Goal: Transaction & Acquisition: Purchase product/service

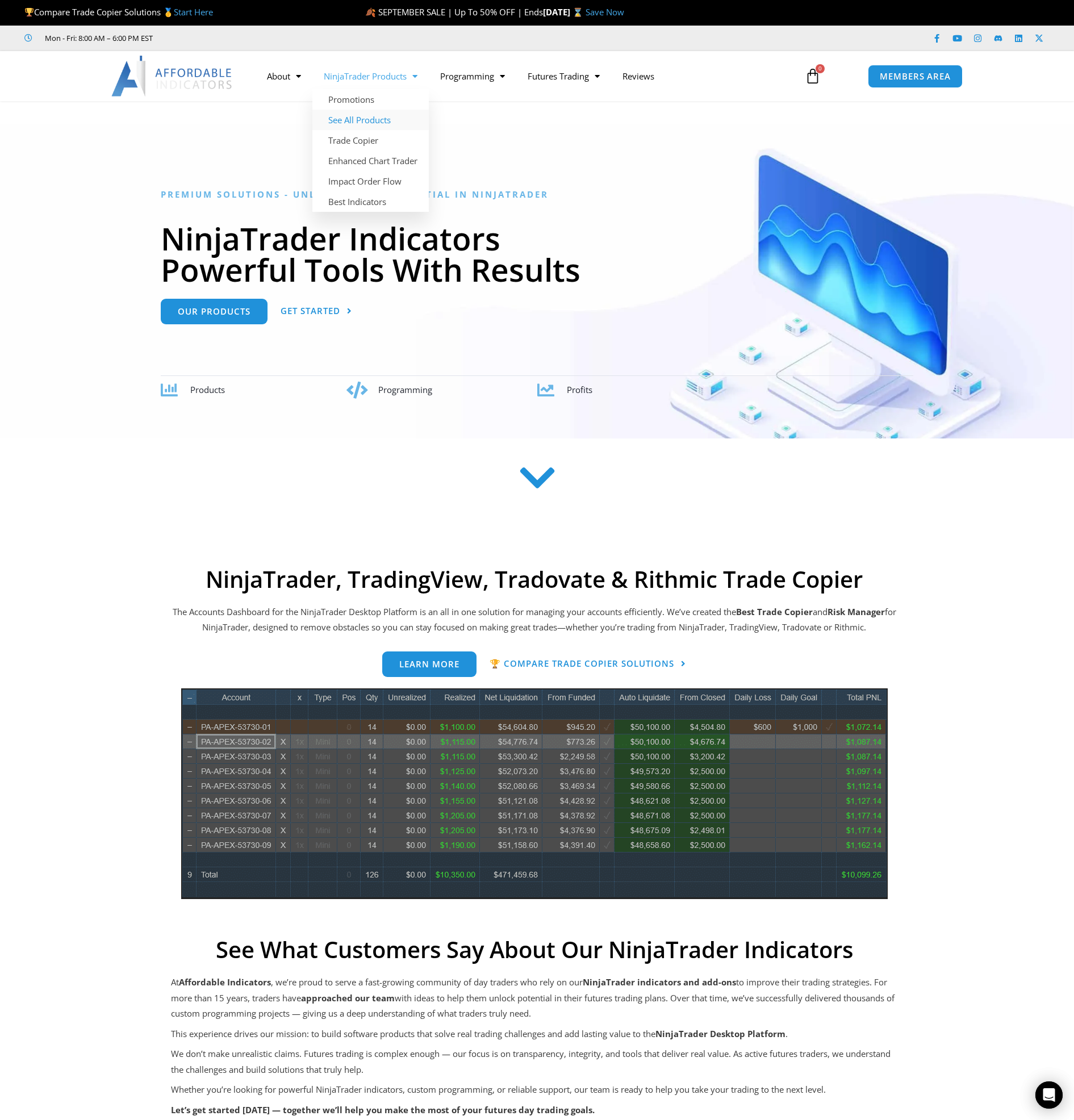
click at [360, 123] on link "See All Products" at bounding box center [370, 120] width 117 height 20
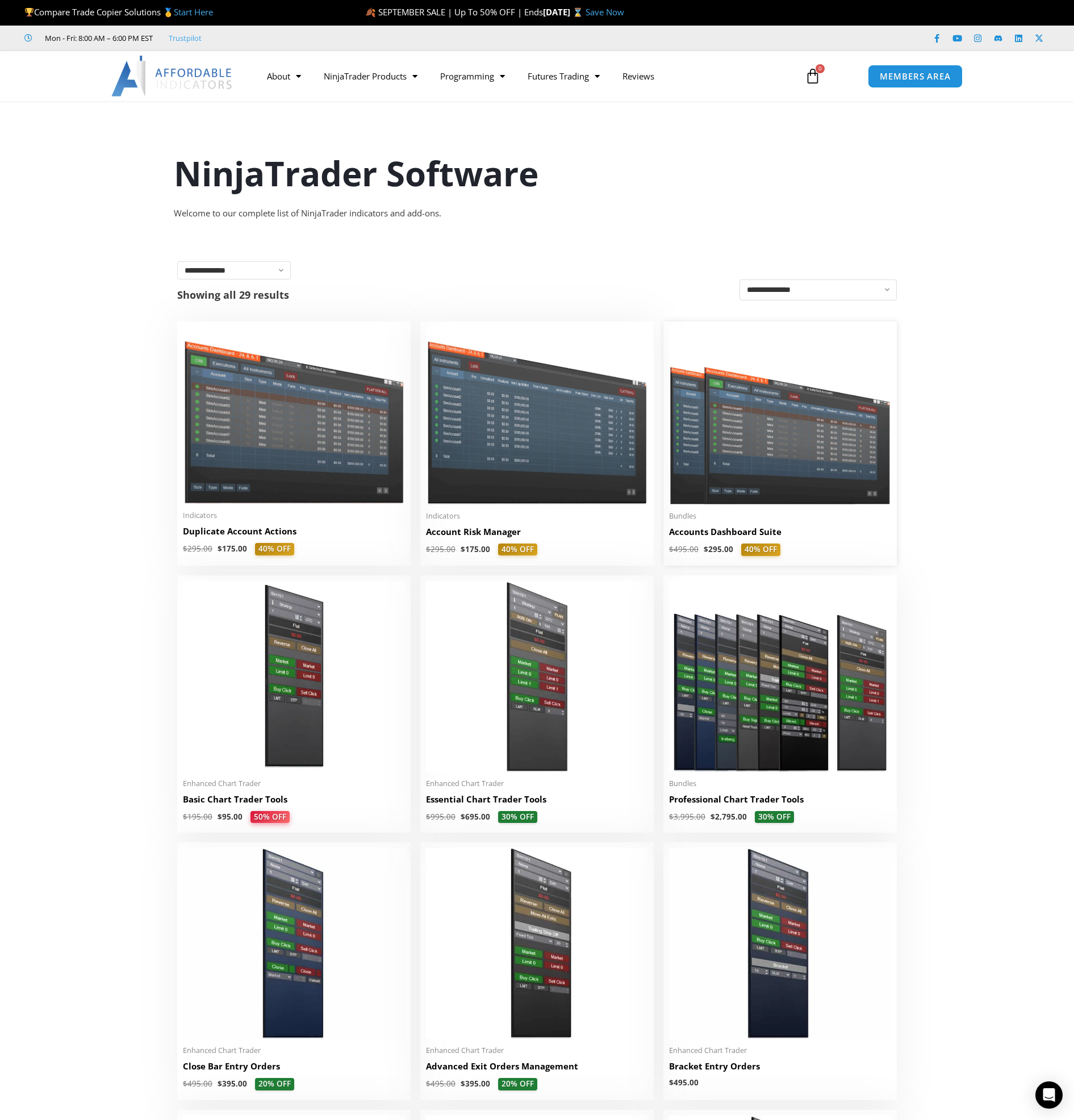
click at [760, 458] on img at bounding box center [780, 416] width 222 height 178
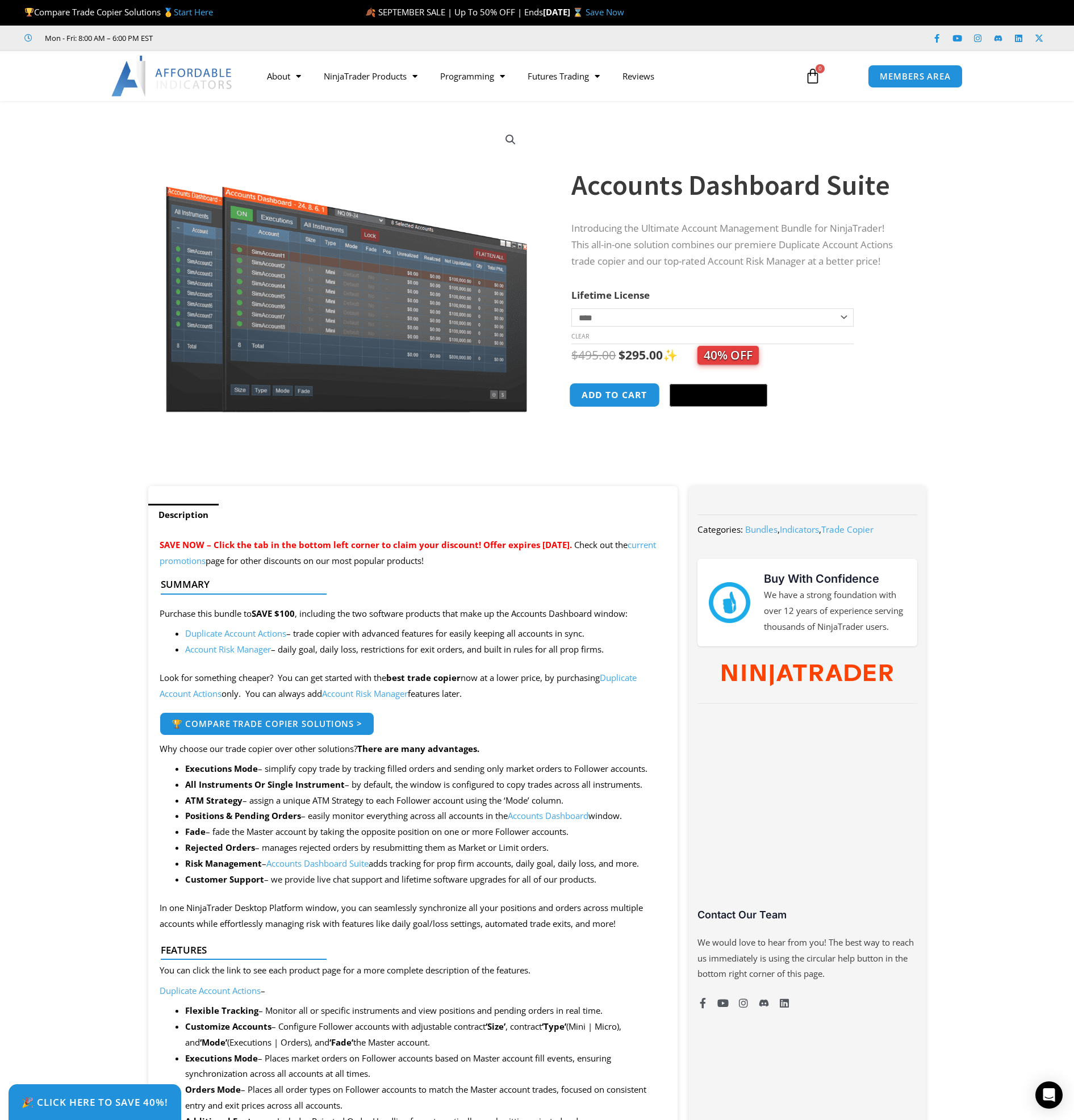
click at [636, 402] on button "Add to cart" at bounding box center [614, 395] width 91 height 24
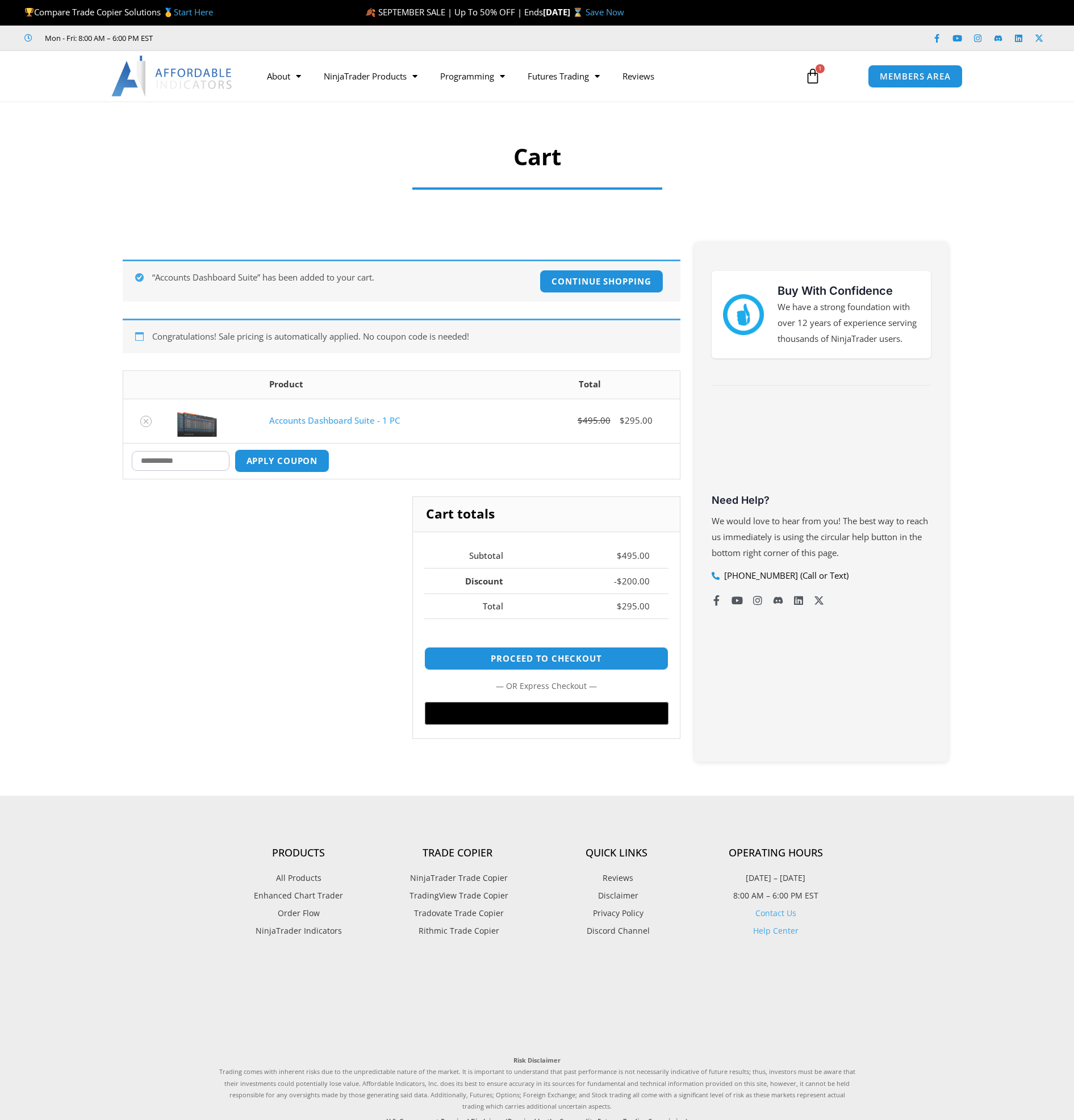
click at [174, 460] on input "Coupon:" at bounding box center [181, 461] width 98 height 20
type input "****"
click at [270, 463] on button "Apply coupon" at bounding box center [281, 461] width 100 height 24
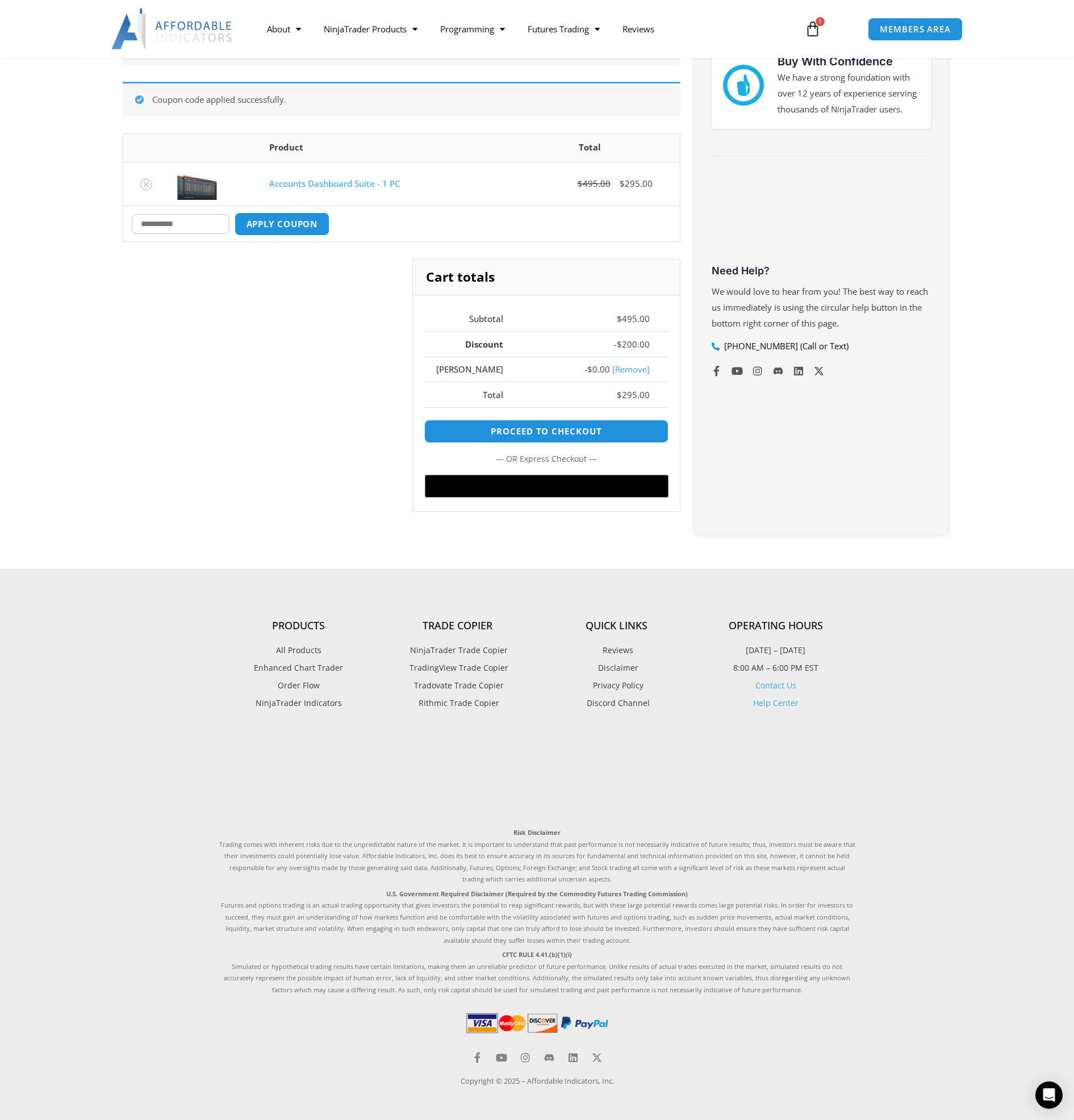
scroll to position [231, 0]
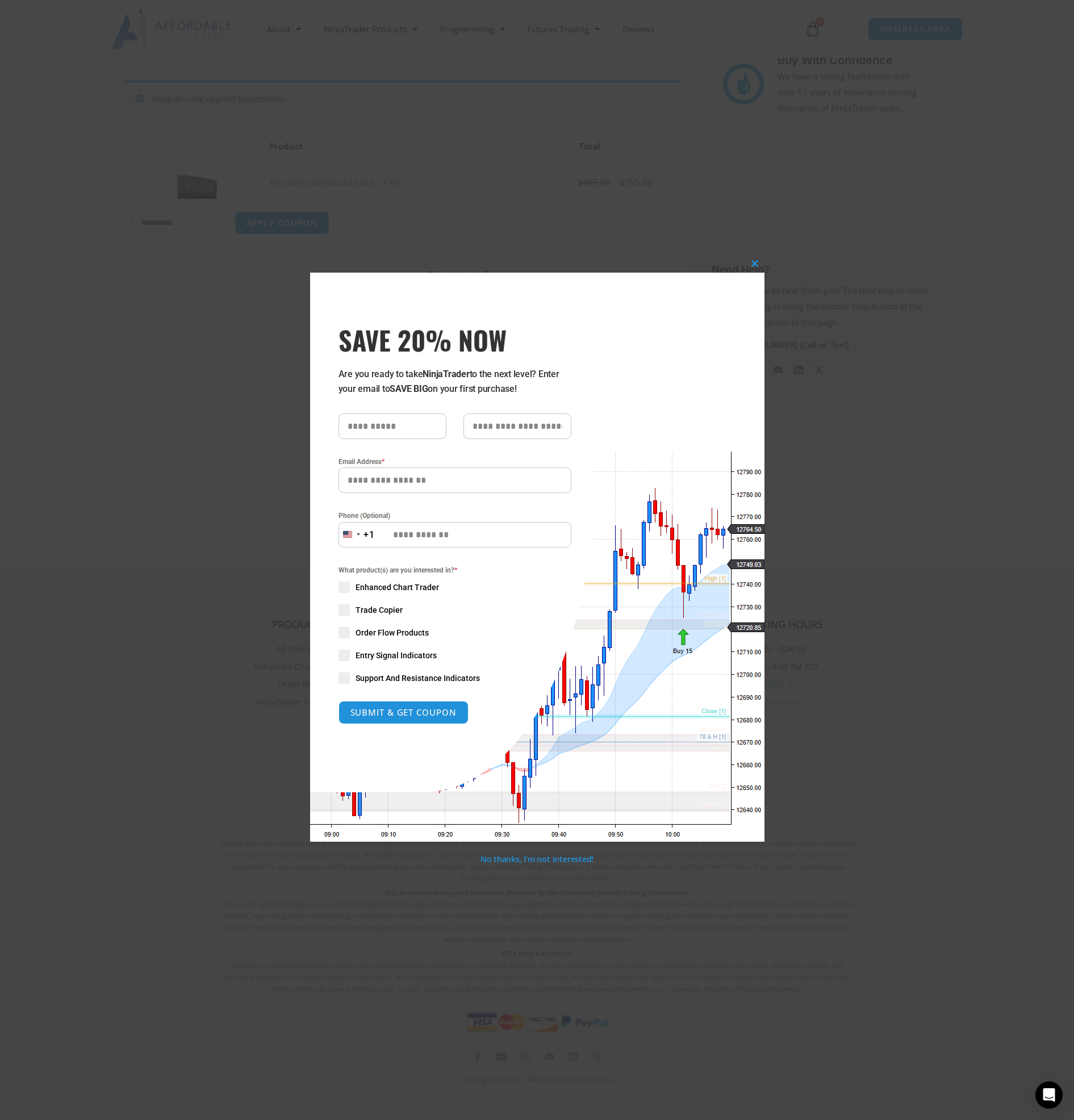
click at [411, 423] on input "SAVE 20% NOW popup" at bounding box center [392, 426] width 108 height 26
click at [411, 423] on input "SAVE 20% NOW popup" at bounding box center [392, 426] width 108 height 26
type input "**********"
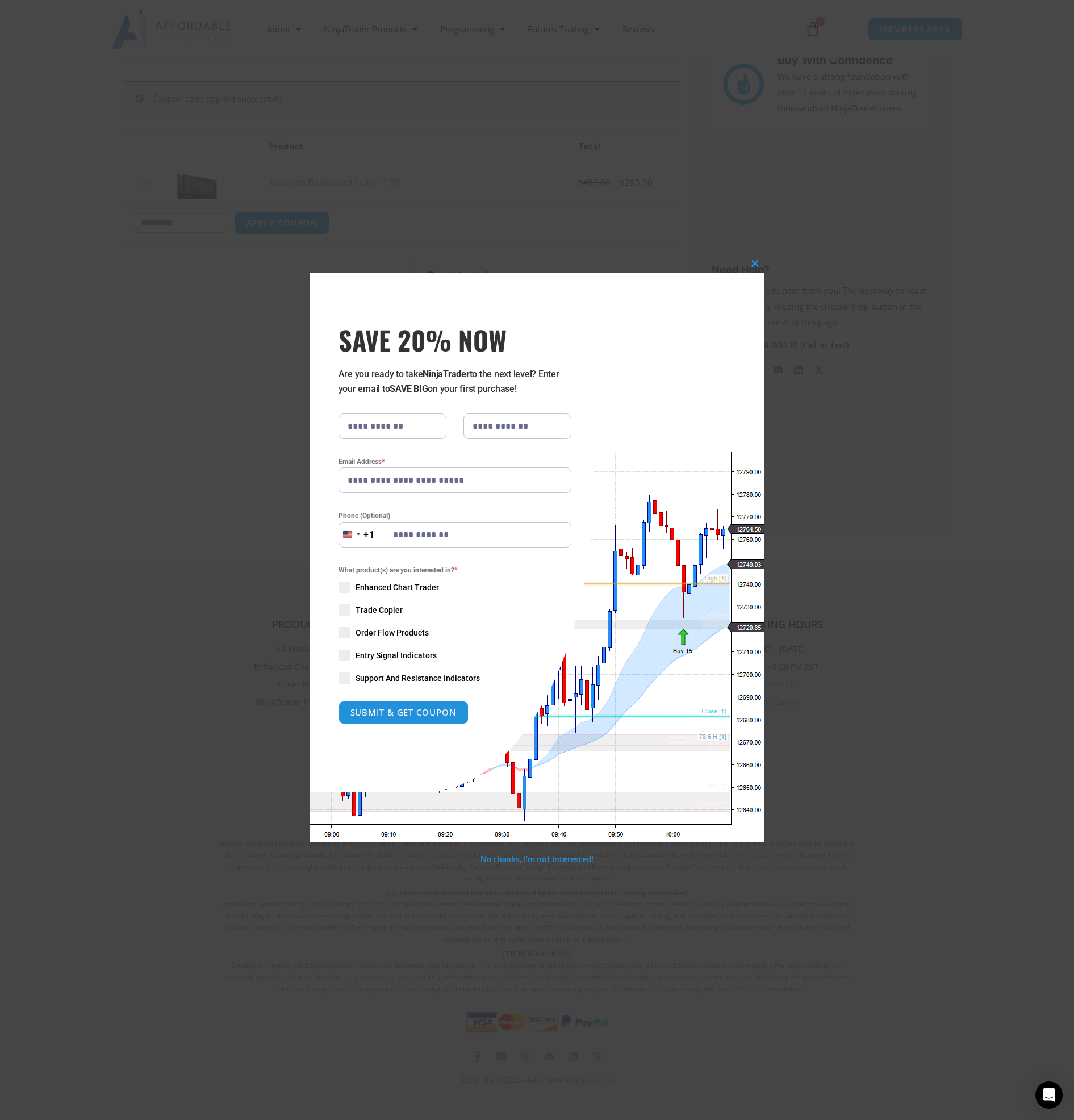
click at [344, 660] on span "SAVE 20% NOW popup" at bounding box center [344, 655] width 11 height 11
click at [343, 639] on span "SAVE 20% NOW popup" at bounding box center [344, 633] width 11 height 11
click at [341, 609] on span "SAVE 20% NOW popup" at bounding box center [344, 609] width 11 height 11
click at [393, 681] on span "Support And Resistance Indicators" at bounding box center [417, 678] width 124 height 11
click at [392, 711] on button "SUBMIT & GET COUPON" at bounding box center [404, 712] width 137 height 24
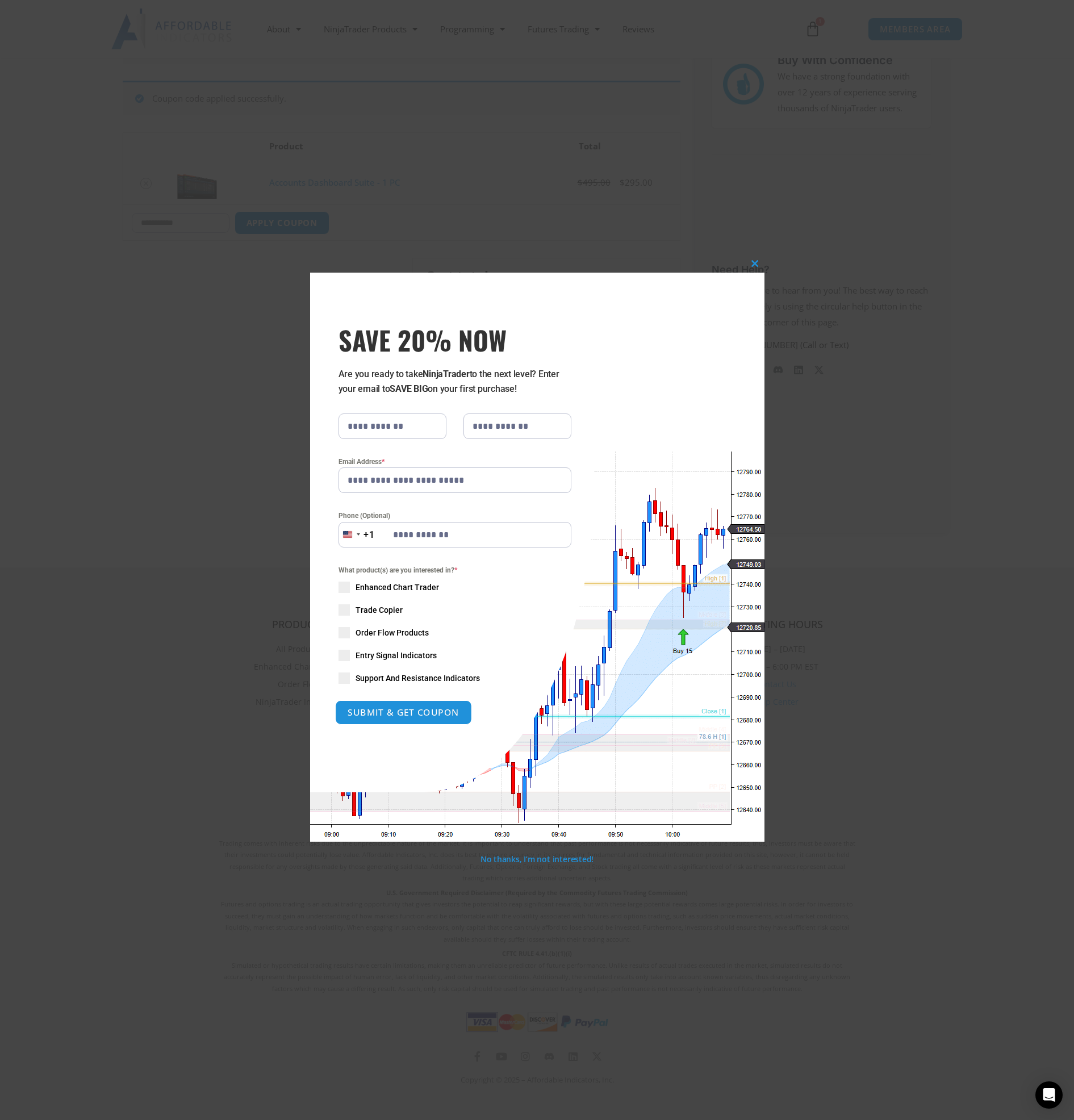
type input "**********"
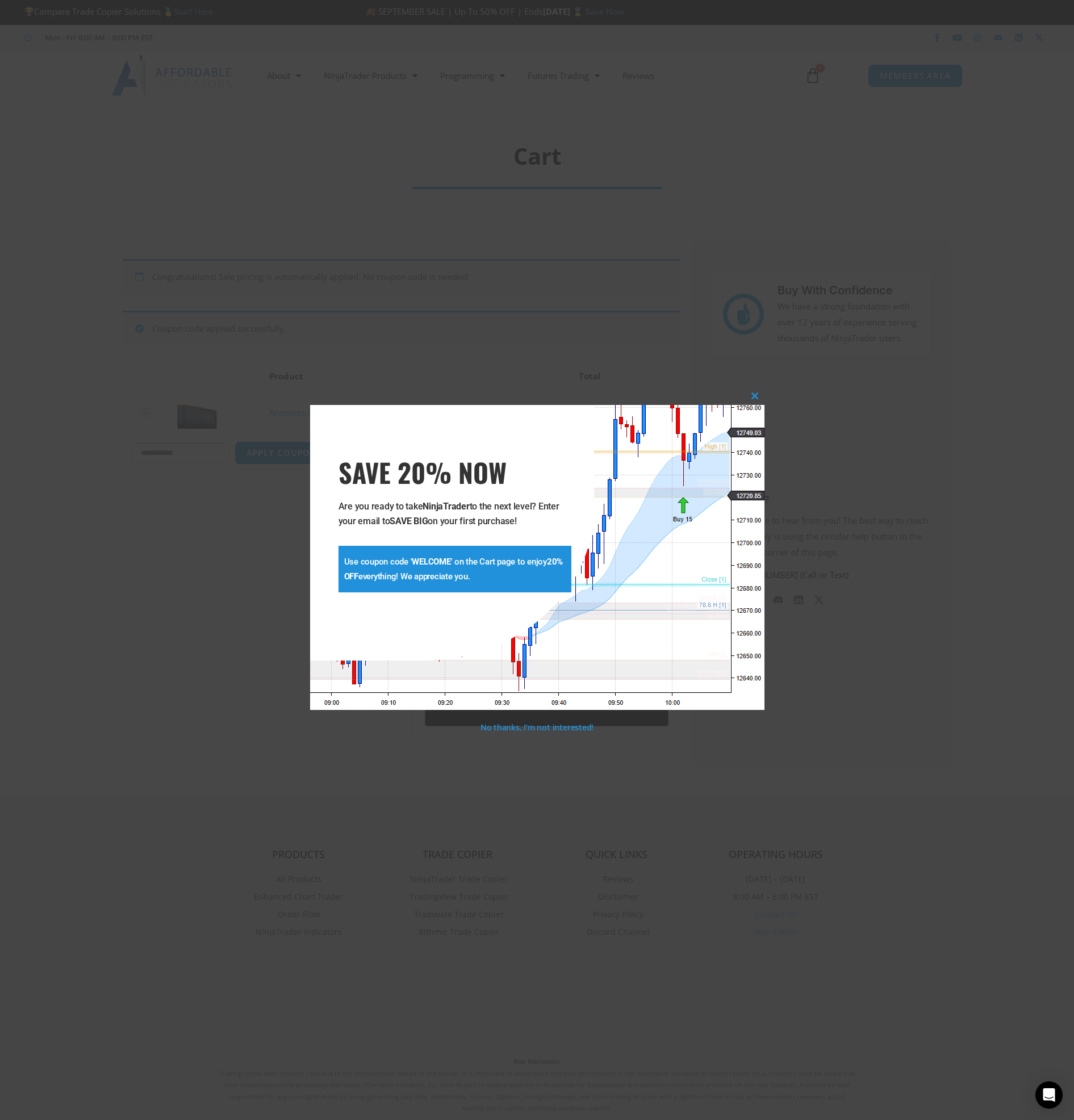
scroll to position [0, 0]
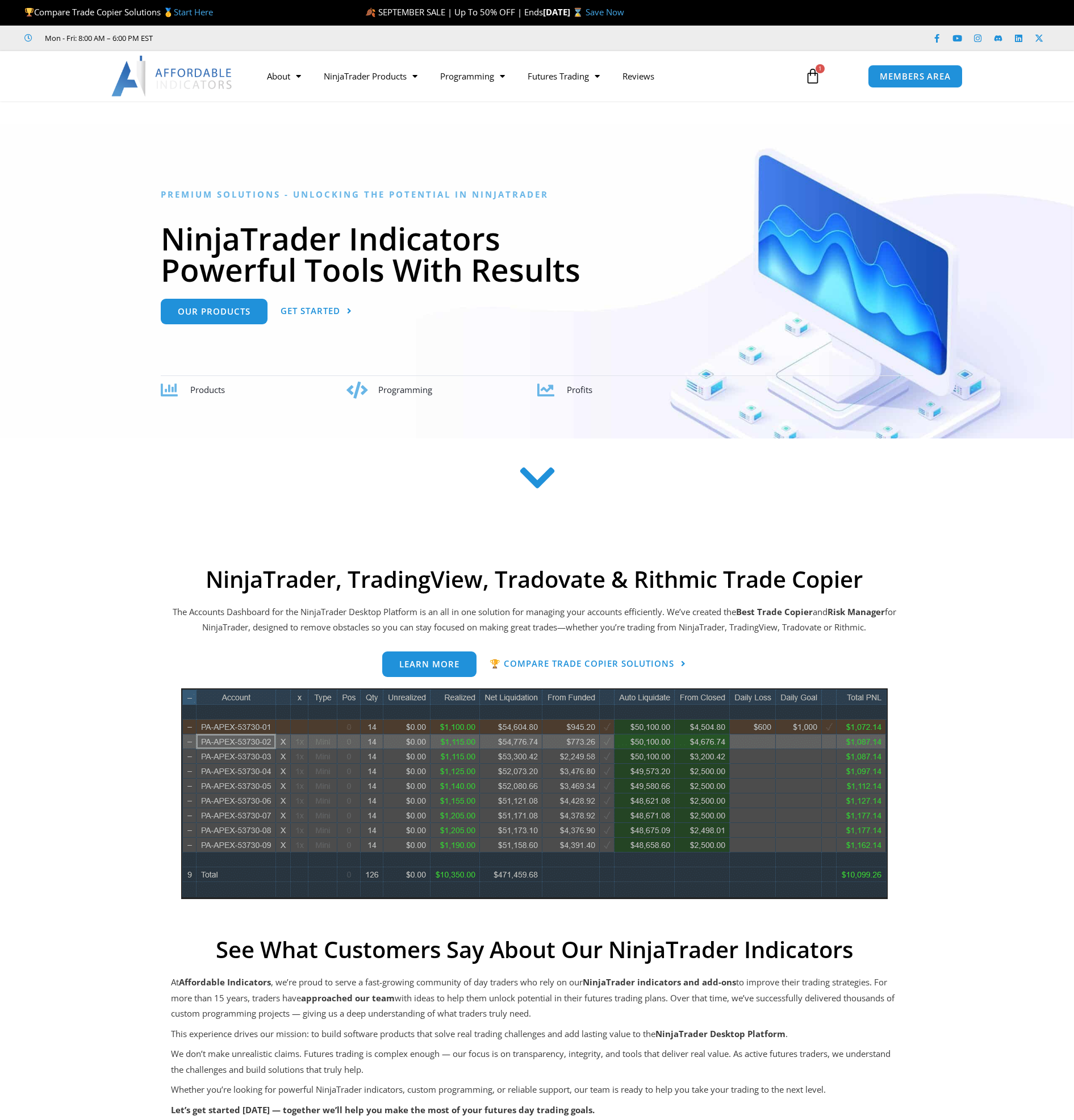
click at [812, 79] on icon at bounding box center [812, 76] width 16 height 16
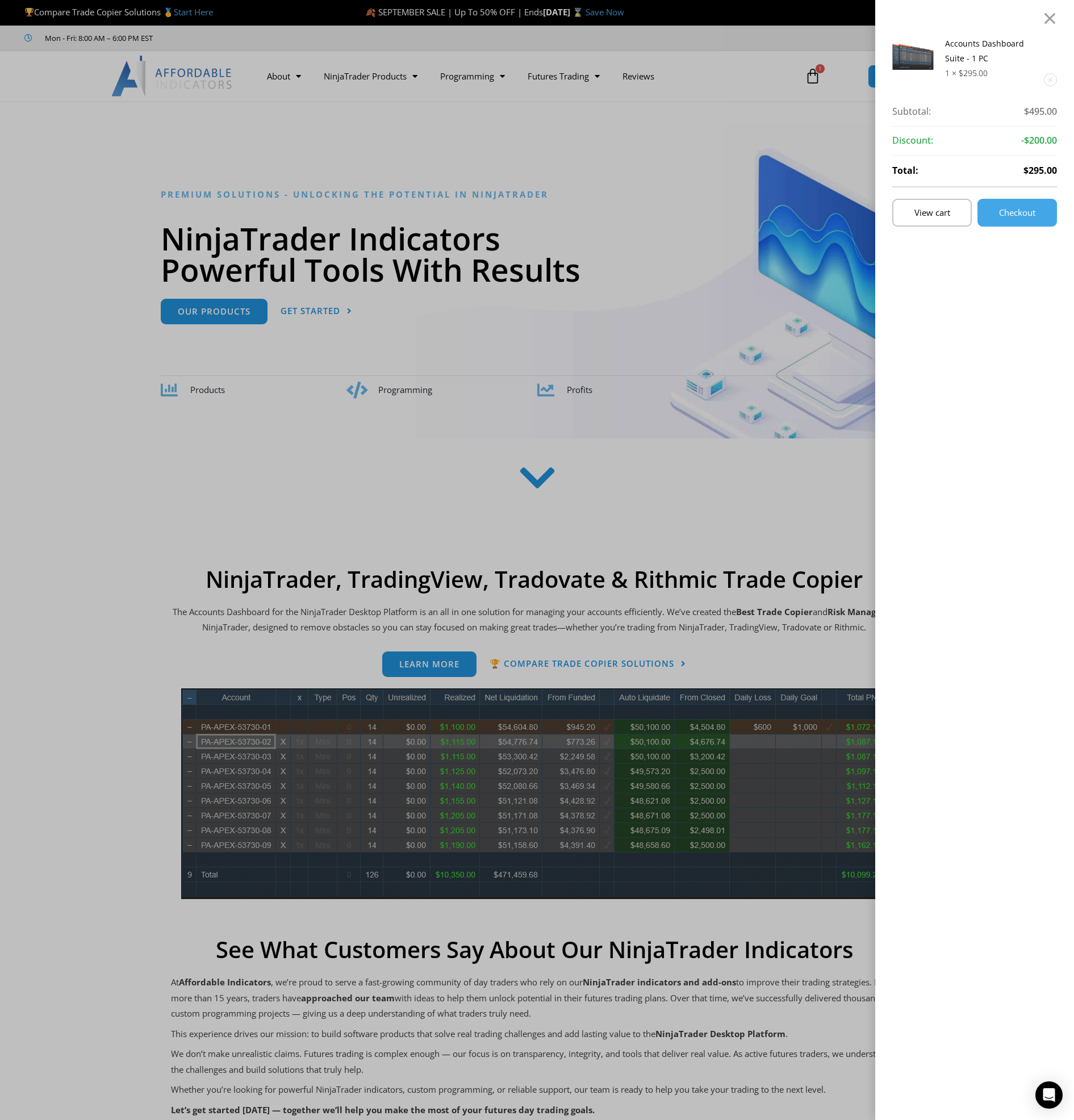
click at [256, 495] on div "Accounts Dashboard Suite - 1 PC 1 × $ 295.00 Subtotal: $ 495.00 Subtotal: $495.…" at bounding box center [537, 560] width 1074 height 1120
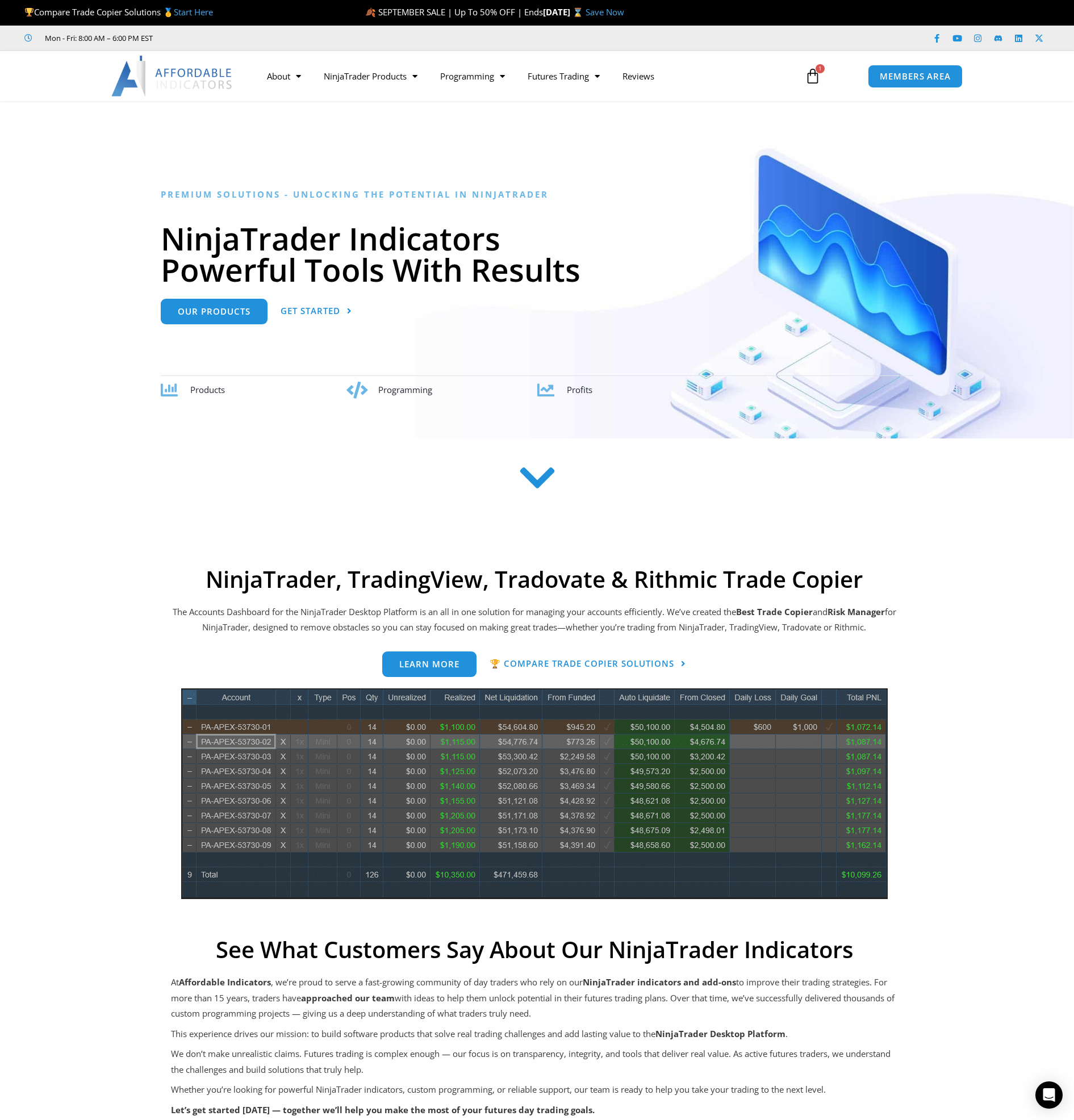
click at [228, 662] on div "NinjaTrader, TradingView, Tradovate & Rithmic Trade Copier The Accounts Dashboa…" at bounding box center [534, 918] width 727 height 704
click at [386, 916] on div "See What Customers Say About Our NinjaTrader Indicators" at bounding box center [534, 936] width 727 height 53
